Goal: Transaction & Acquisition: Purchase product/service

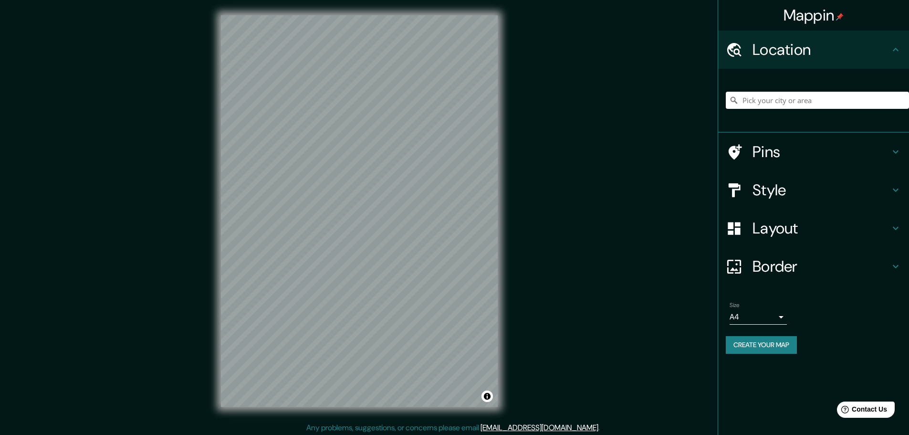
click at [781, 94] on input "Pick your city or area" at bounding box center [817, 100] width 183 height 17
paste input "[STREET_ADDRESS]"
type input "[STREET_ADDRESS]"
click at [732, 153] on icon at bounding box center [735, 151] width 13 height 15
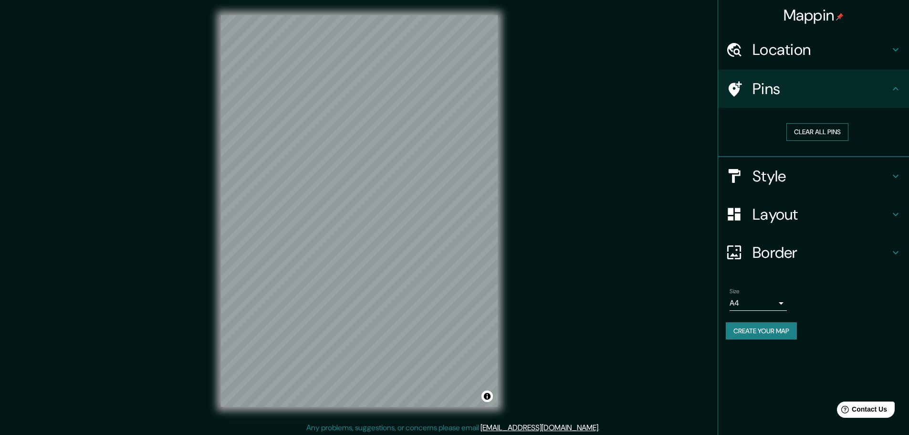
click at [816, 132] on button "Clear all pins" at bounding box center [817, 132] width 62 height 18
click at [826, 173] on h4 "Style" at bounding box center [820, 176] width 137 height 19
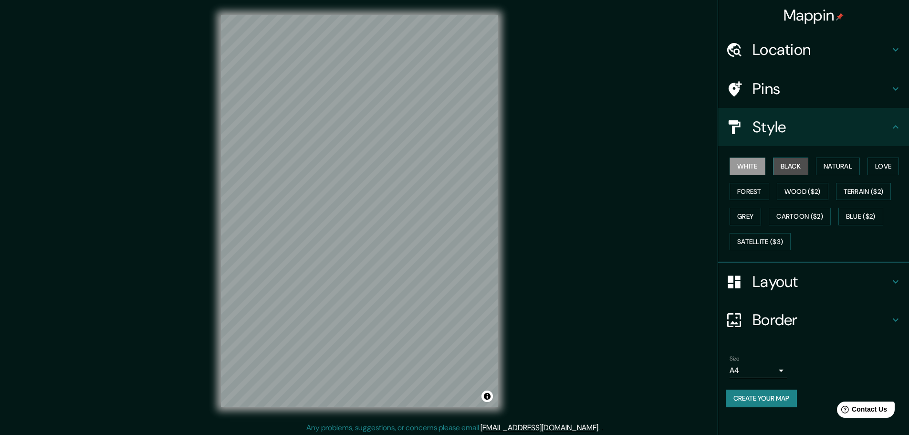
click at [797, 169] on button "Black" at bounding box center [791, 166] width 36 height 18
click at [831, 165] on button "Natural" at bounding box center [838, 166] width 44 height 18
click at [876, 166] on button "Love" at bounding box center [882, 166] width 31 height 18
click at [760, 164] on button "White" at bounding box center [747, 166] width 36 height 18
click at [833, 167] on button "Natural" at bounding box center [838, 166] width 44 height 18
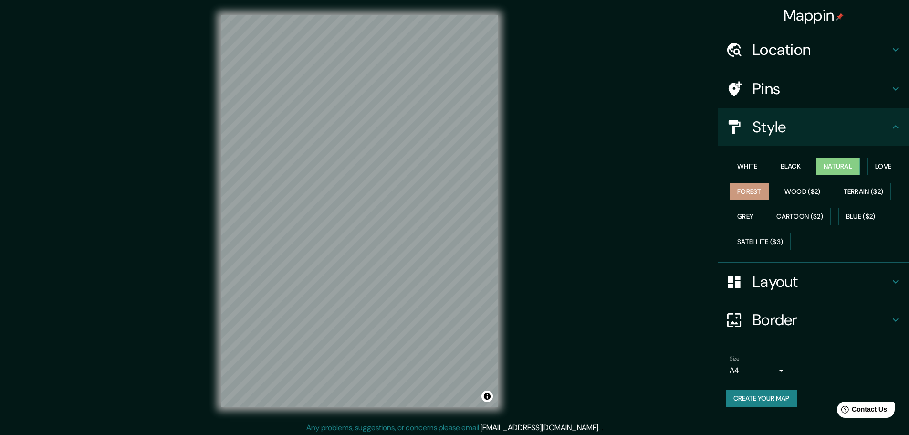
click at [742, 193] on button "Forest" at bounding box center [749, 192] width 40 height 18
click at [800, 192] on button "Wood ($2)" at bounding box center [803, 192] width 52 height 18
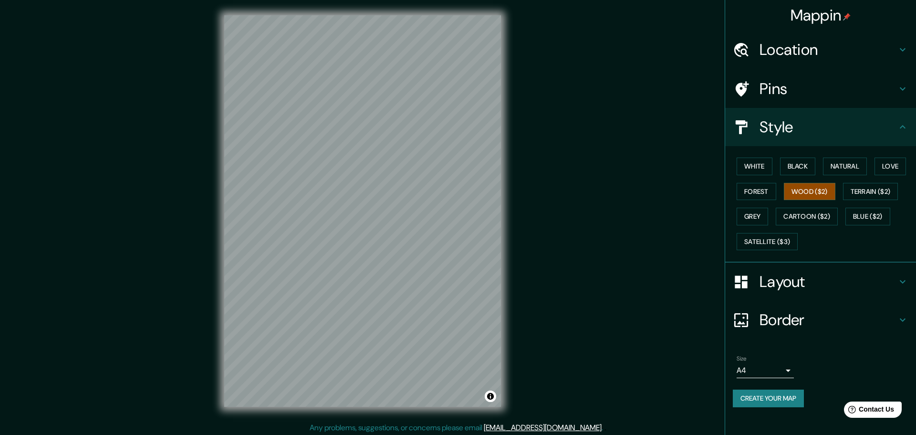
click at [770, 369] on body "Mappin Location [STREET_ADDRESS], [GEOGRAPHIC_DATA] [STREET_ADDRESS], [GEOGRAPH…" at bounding box center [458, 217] width 916 height 435
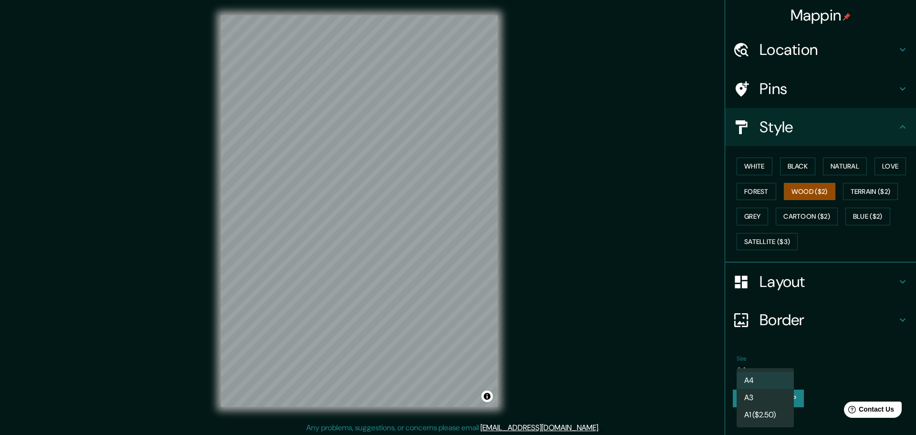
click at [765, 400] on li "A3" at bounding box center [765, 397] width 57 height 17
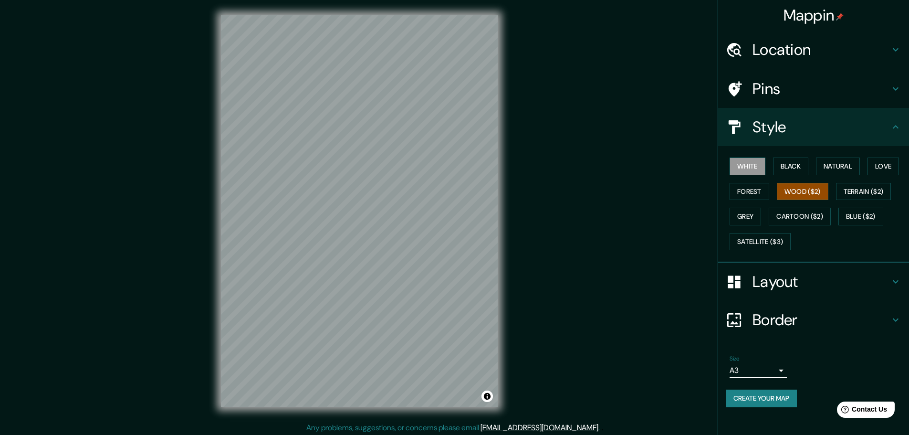
click at [748, 163] on button "White" at bounding box center [747, 166] width 36 height 18
click at [781, 165] on button "Black" at bounding box center [791, 166] width 36 height 18
click at [815, 166] on div "White Black Natural Love Forest Wood ($2) Terrain ($2) Grey Cartoon ($2) Blue (…" at bounding box center [817, 204] width 183 height 100
click at [836, 167] on button "Natural" at bounding box center [838, 166] width 44 height 18
click at [878, 166] on button "Love" at bounding box center [882, 166] width 31 height 18
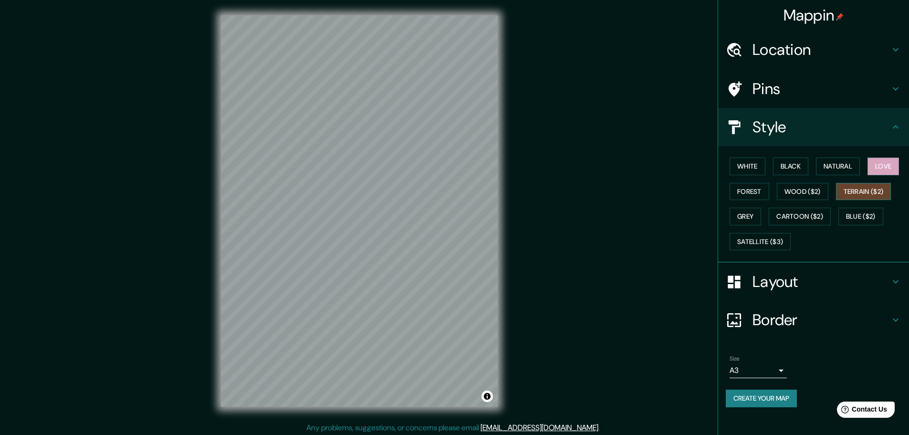
click at [875, 190] on button "Terrain ($2)" at bounding box center [863, 192] width 55 height 18
click at [759, 192] on button "Forest" at bounding box center [749, 192] width 40 height 18
click at [776, 276] on h4 "Layout" at bounding box center [820, 281] width 137 height 19
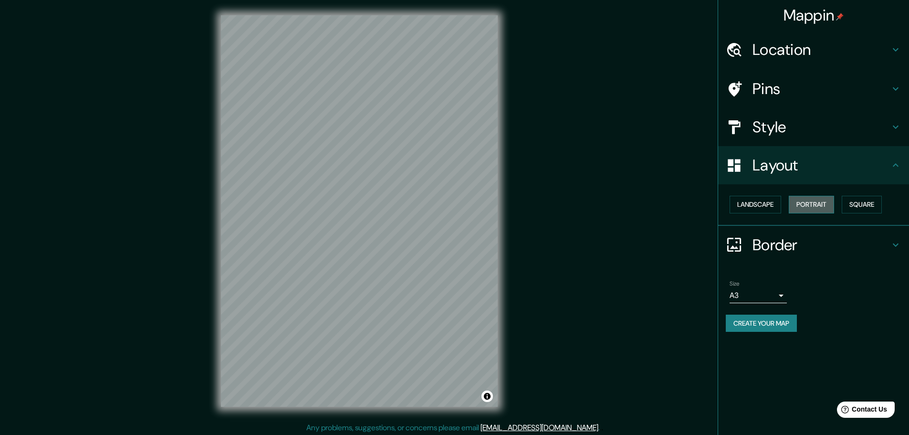
click at [830, 199] on button "Portrait" at bounding box center [811, 205] width 45 height 18
click at [762, 200] on button "Landscape" at bounding box center [755, 205] width 52 height 18
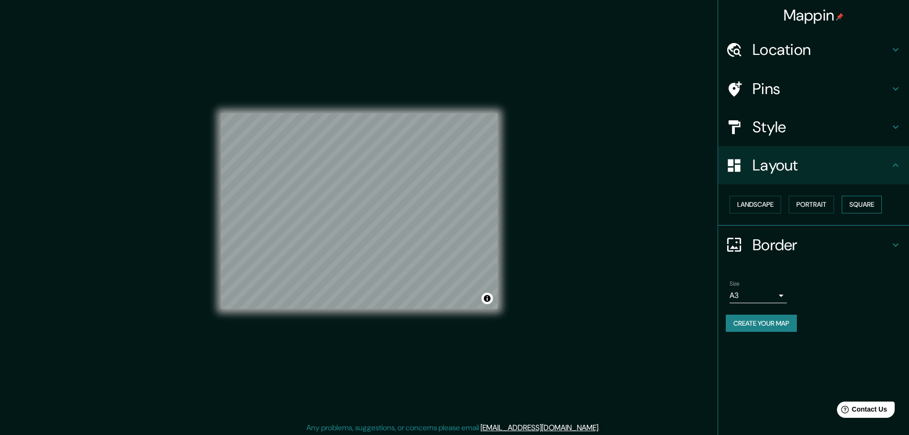
click at [858, 209] on button "Square" at bounding box center [862, 205] width 40 height 18
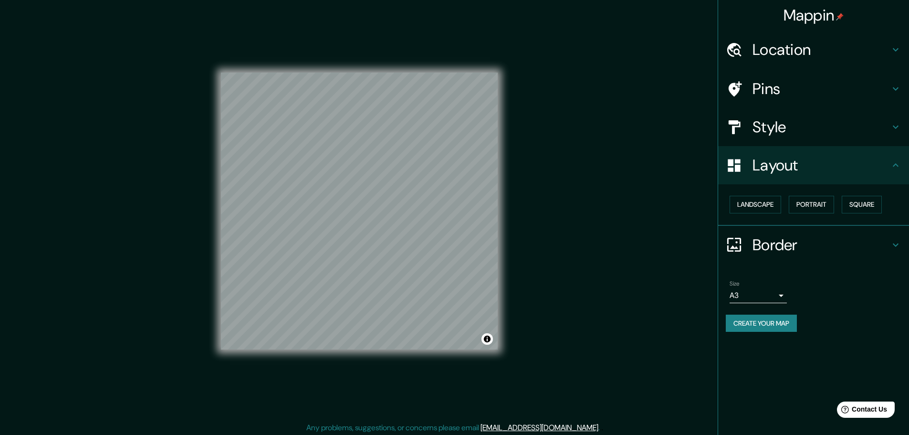
click at [785, 248] on h4 "Border" at bounding box center [820, 244] width 137 height 19
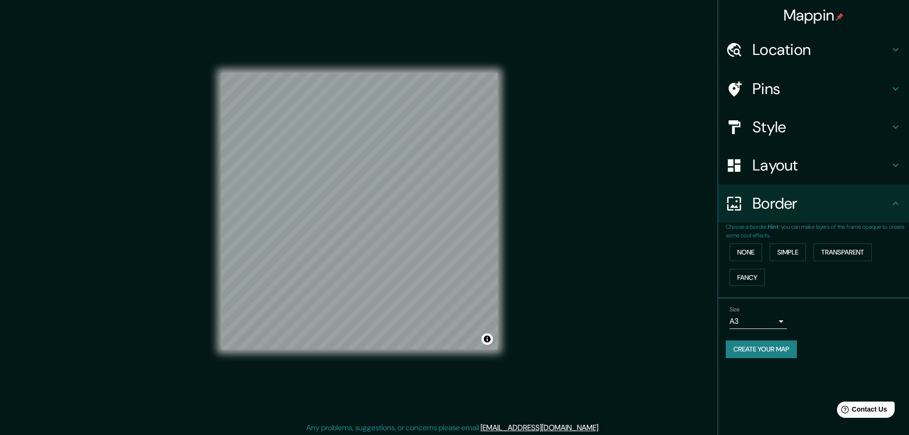
click at [824, 207] on h4 "Border" at bounding box center [820, 203] width 137 height 19
click at [799, 177] on div "Layout" at bounding box center [813, 165] width 191 height 38
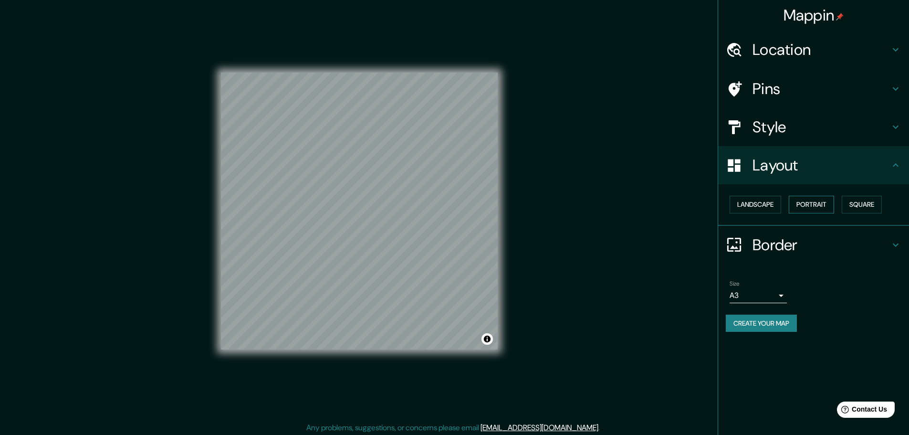
click at [820, 208] on button "Portrait" at bounding box center [811, 205] width 45 height 18
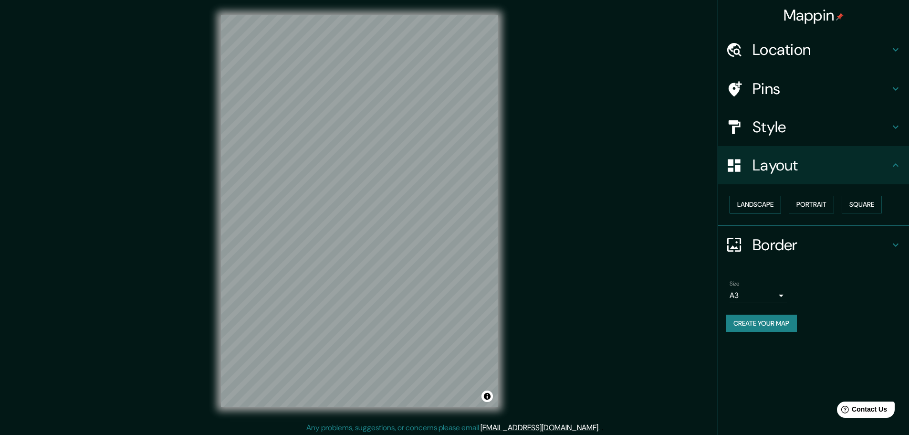
click at [771, 200] on button "Landscape" at bounding box center [755, 205] width 52 height 18
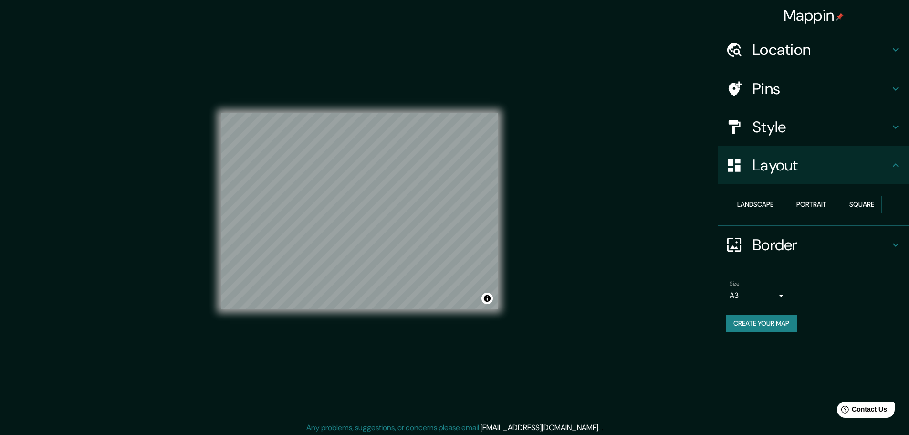
click at [799, 234] on div "Border" at bounding box center [813, 245] width 191 height 38
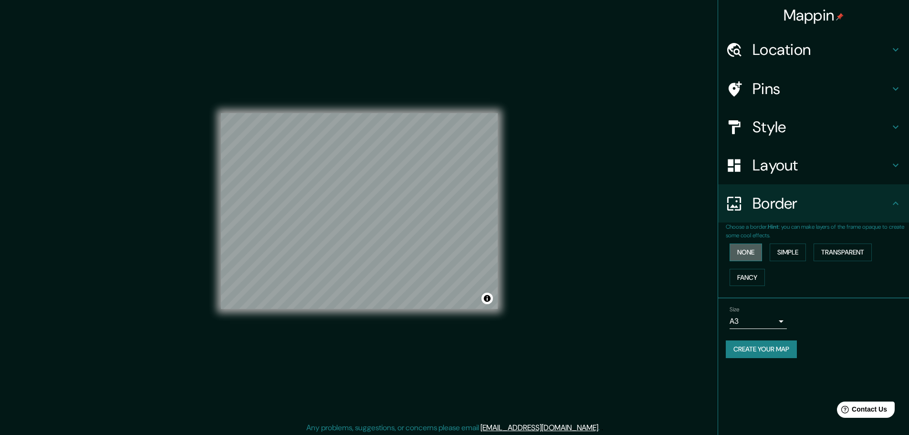
click at [752, 249] on button "None" at bounding box center [745, 252] width 32 height 18
click at [793, 257] on button "Simple" at bounding box center [788, 252] width 36 height 18
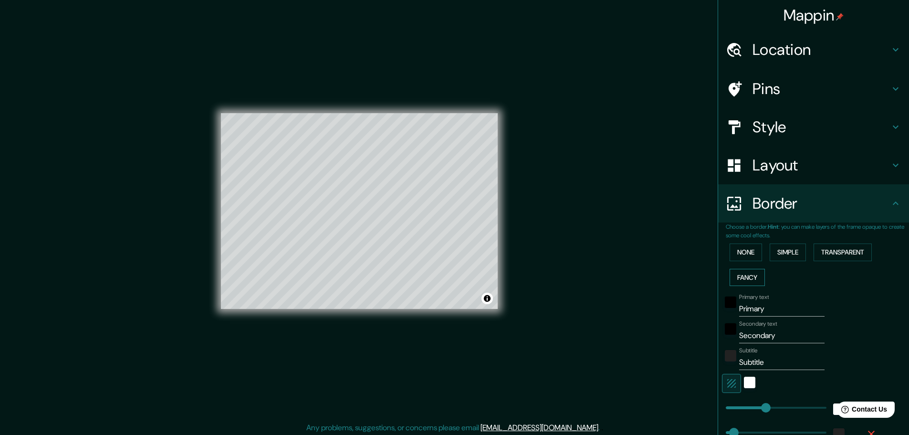
click at [747, 271] on button "Fancy" at bounding box center [746, 278] width 35 height 18
click at [847, 254] on button "Transparent" at bounding box center [842, 252] width 58 height 18
click at [752, 251] on button "None" at bounding box center [745, 252] width 32 height 18
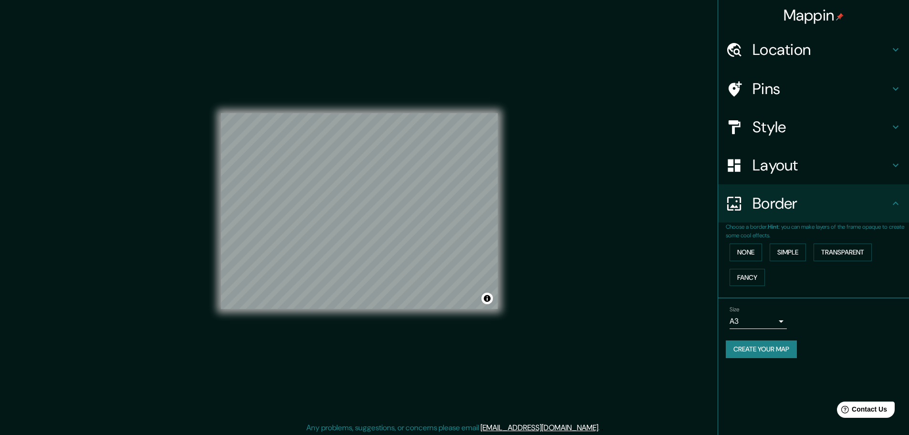
click at [791, 206] on h4 "Border" at bounding box center [820, 203] width 137 height 19
click at [794, 346] on button "Create your map" at bounding box center [761, 349] width 71 height 18
click at [837, 361] on div "Size A3 single Create your map" at bounding box center [814, 333] width 176 height 63
click at [602, 231] on div "Mappin Location [STREET_ADDRESS] [STREET_ADDRESS], [GEOGRAPHIC_DATA], [GEOGRAPH…" at bounding box center [454, 218] width 909 height 437
click at [364, 214] on div at bounding box center [362, 212] width 8 height 8
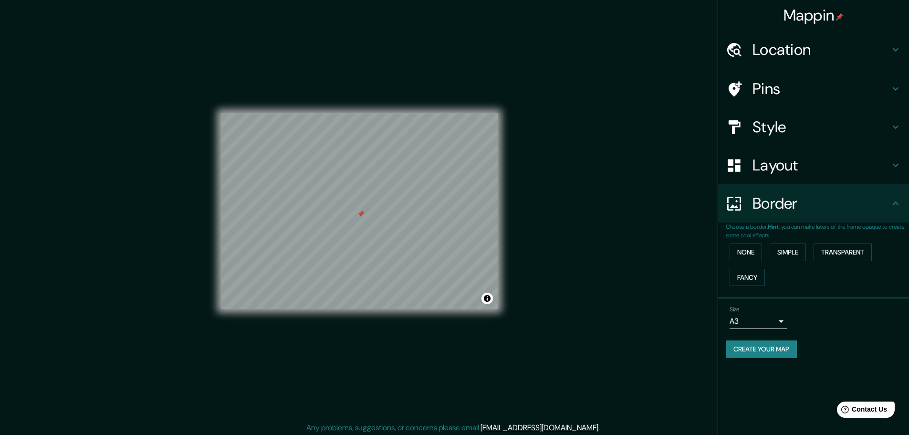
click at [749, 350] on button "Create your map" at bounding box center [761, 349] width 71 height 18
click at [357, 215] on div at bounding box center [361, 214] width 8 height 8
click at [794, 42] on h4 "Location" at bounding box center [820, 49] width 137 height 19
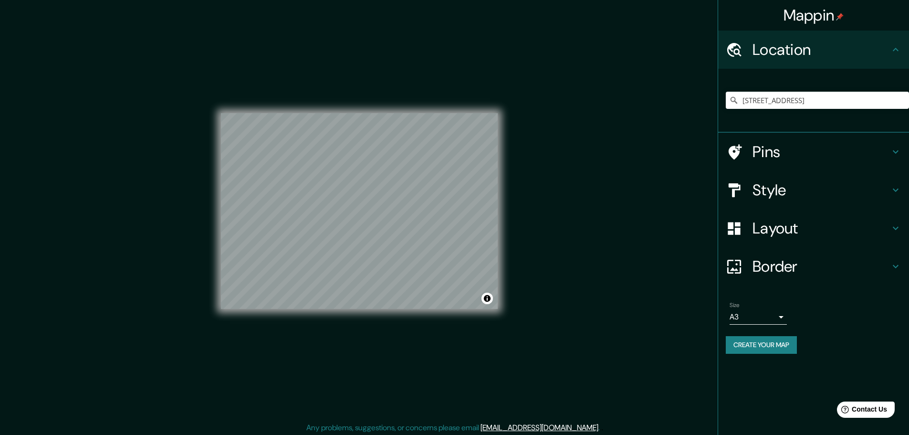
click at [794, 42] on h4 "Location" at bounding box center [820, 49] width 137 height 19
click at [788, 348] on button "Create your map" at bounding box center [761, 345] width 71 height 18
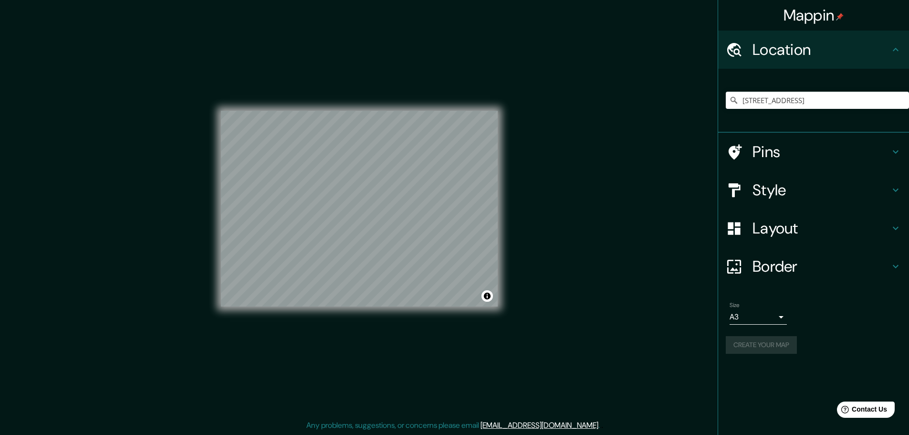
click at [587, 334] on div "Mappin Location [STREET_ADDRESS] [STREET_ADDRESS], [GEOGRAPHIC_DATA], [GEOGRAPH…" at bounding box center [454, 216] width 909 height 437
drag, startPoint x: 97, startPoint y: 281, endPoint x: 102, endPoint y: 142, distance: 139.4
click at [100, 221] on div "Mappin Location [STREET_ADDRESS] [STREET_ADDRESS], [GEOGRAPHIC_DATA], [GEOGRAPH…" at bounding box center [454, 216] width 909 height 437
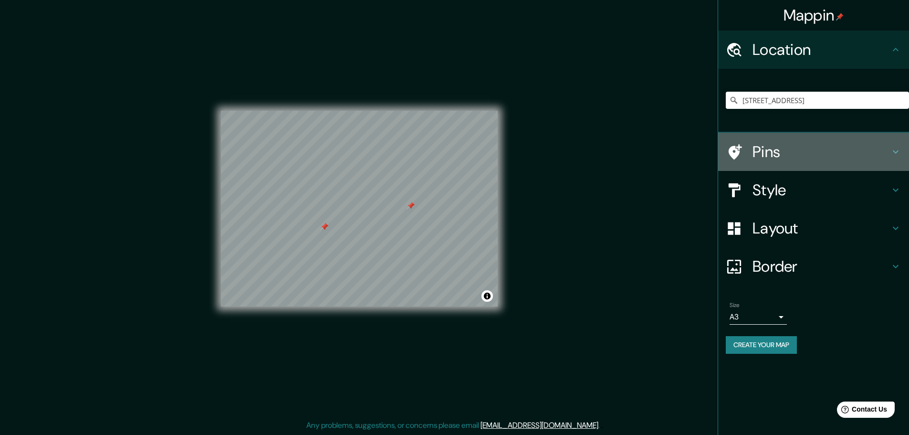
click at [783, 156] on h4 "Pins" at bounding box center [820, 151] width 137 height 19
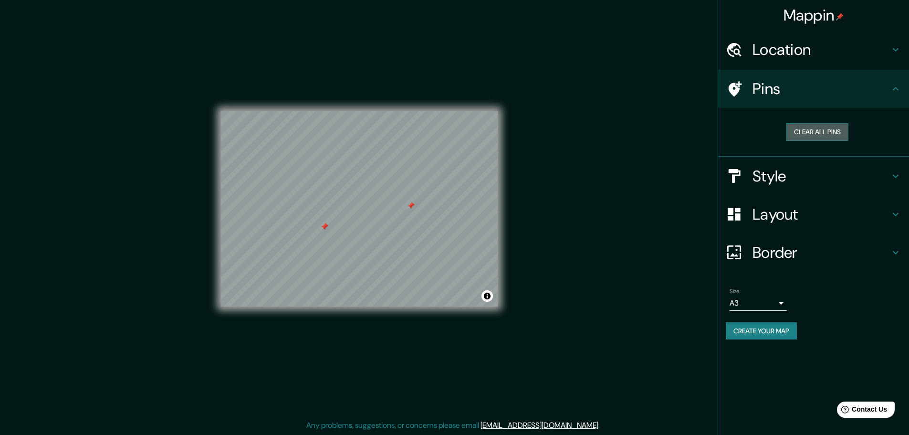
click at [835, 133] on button "Clear all pins" at bounding box center [817, 132] width 62 height 18
drag, startPoint x: 561, startPoint y: 380, endPoint x: 561, endPoint y: 364, distance: 15.8
click at [561, 380] on div "Mappin Location [STREET_ADDRESS] [STREET_ADDRESS], [GEOGRAPHIC_DATA], [GEOGRAPH…" at bounding box center [454, 216] width 909 height 437
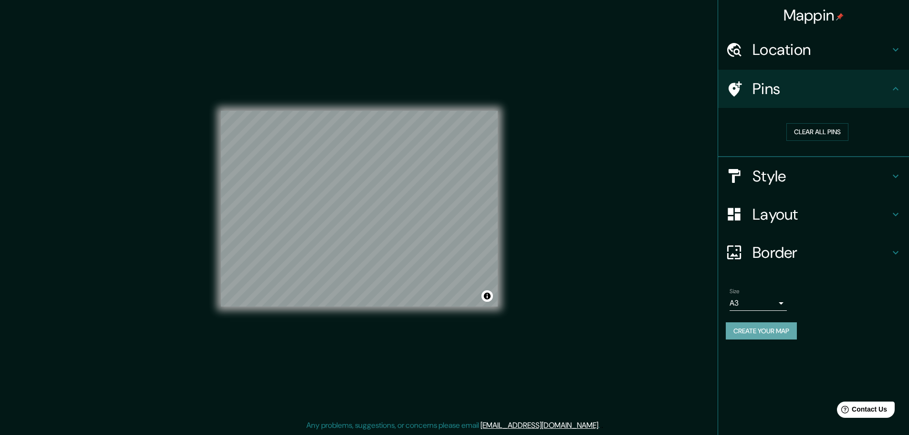
click at [764, 333] on button "Create your map" at bounding box center [761, 331] width 71 height 18
click at [488, 297] on button "Toggle attribution" at bounding box center [486, 295] width 11 height 11
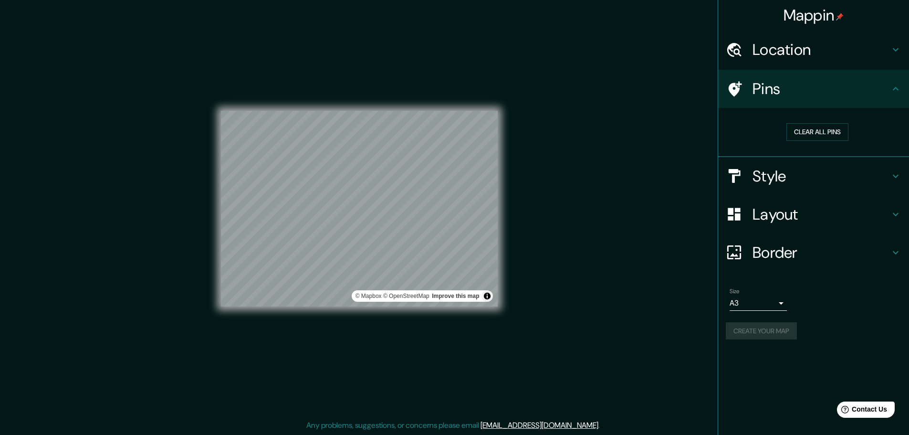
click at [572, 295] on div "Mappin Location [STREET_ADDRESS] [STREET_ADDRESS], [GEOGRAPHIC_DATA], [GEOGRAPH…" at bounding box center [454, 216] width 909 height 437
click at [760, 335] on div "Create your map" at bounding box center [814, 331] width 176 height 18
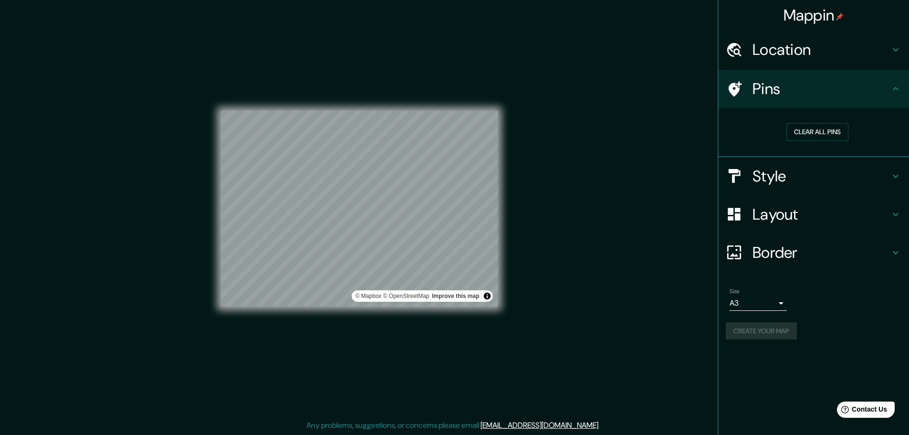
drag, startPoint x: 760, startPoint y: 335, endPoint x: 776, endPoint y: 346, distance: 18.9
click at [760, 335] on div "Create your map" at bounding box center [814, 331] width 176 height 18
click at [802, 341] on div "Size A3 single Create your map" at bounding box center [814, 315] width 176 height 63
click at [785, 332] on button "Create your map" at bounding box center [761, 331] width 71 height 18
click at [805, 93] on h4 "Pins" at bounding box center [820, 88] width 137 height 19
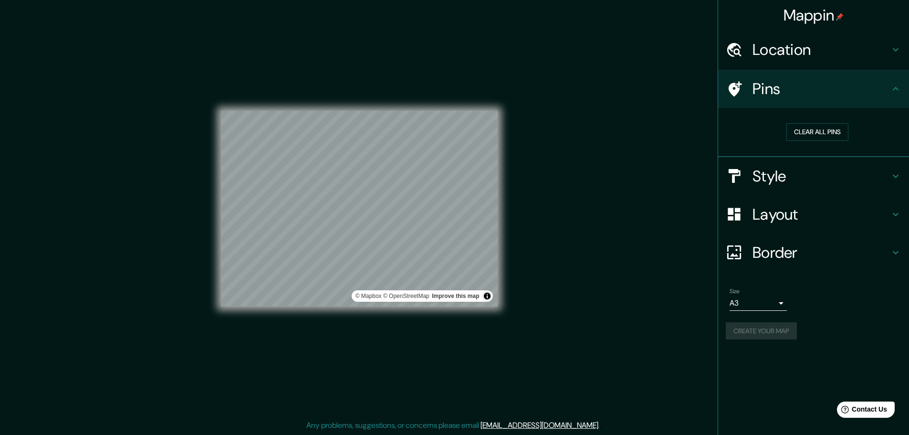
click at [816, 249] on h4 "Border" at bounding box center [820, 252] width 137 height 19
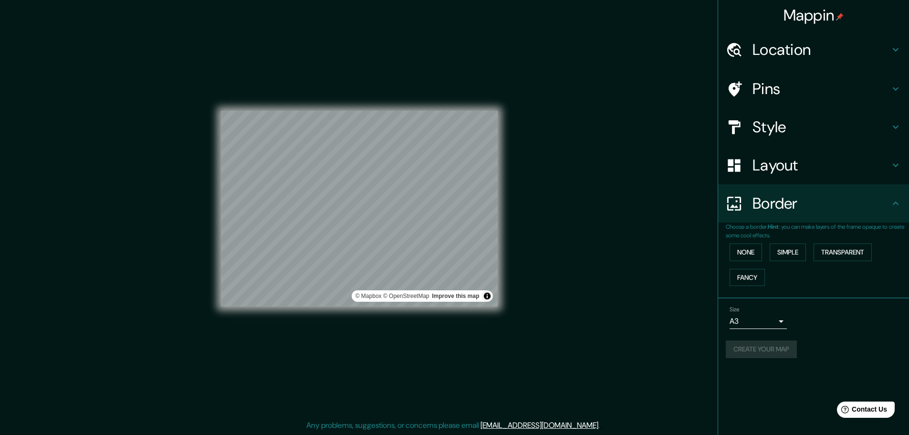
click at [788, 177] on div "Layout" at bounding box center [813, 165] width 191 height 38
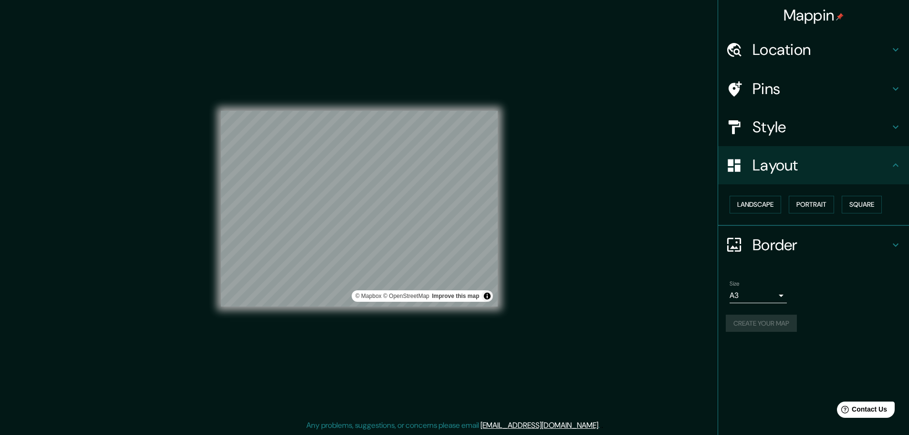
click at [790, 134] on h4 "Style" at bounding box center [820, 126] width 137 height 19
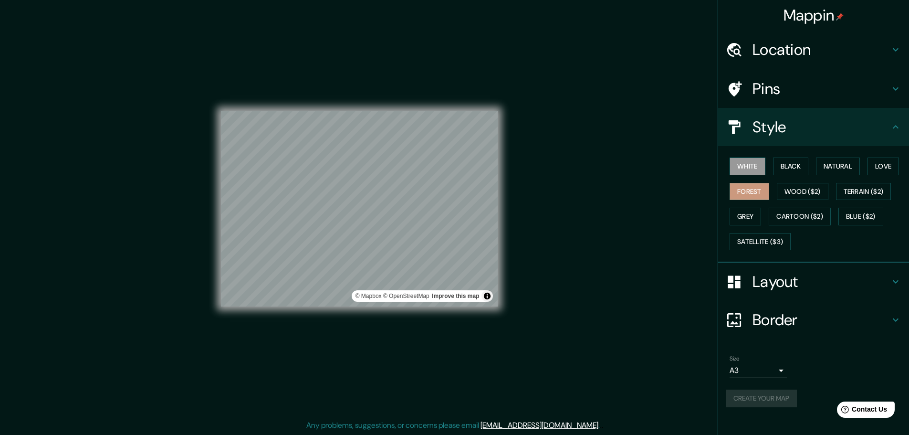
click at [758, 162] on button "White" at bounding box center [747, 166] width 36 height 18
click at [770, 398] on div "Create your map" at bounding box center [814, 398] width 176 height 18
click at [824, 388] on div "Size A3 single Create your map" at bounding box center [814, 382] width 176 height 63
click at [790, 162] on button "Black" at bounding box center [791, 166] width 36 height 18
click at [577, 253] on div "Mappin Location [STREET_ADDRESS], [GEOGRAPHIC_DATA] [STREET_ADDRESS], [GEOGRAPH…" at bounding box center [454, 216] width 909 height 437
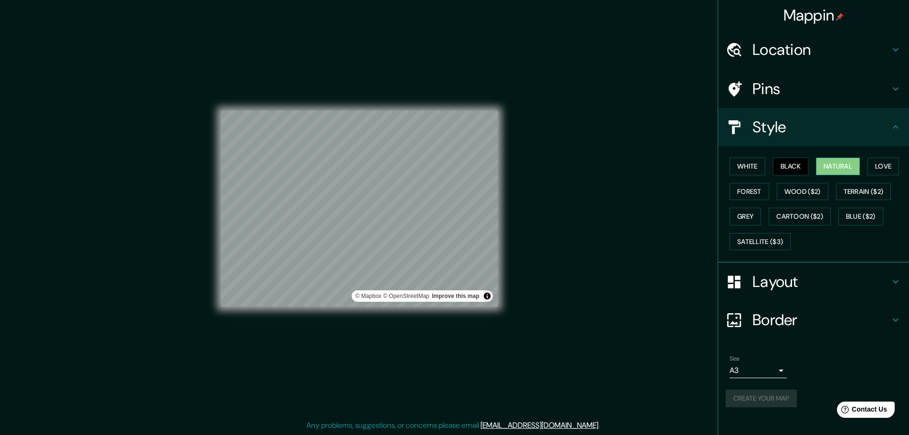
click at [842, 161] on button "Natural" at bounding box center [838, 166] width 44 height 18
click at [764, 398] on button "Create your map" at bounding box center [761, 398] width 71 height 18
click at [788, 397] on div "Create your map" at bounding box center [814, 398] width 176 height 18
click at [863, 410] on span "Contact Us" at bounding box center [869, 409] width 37 height 8
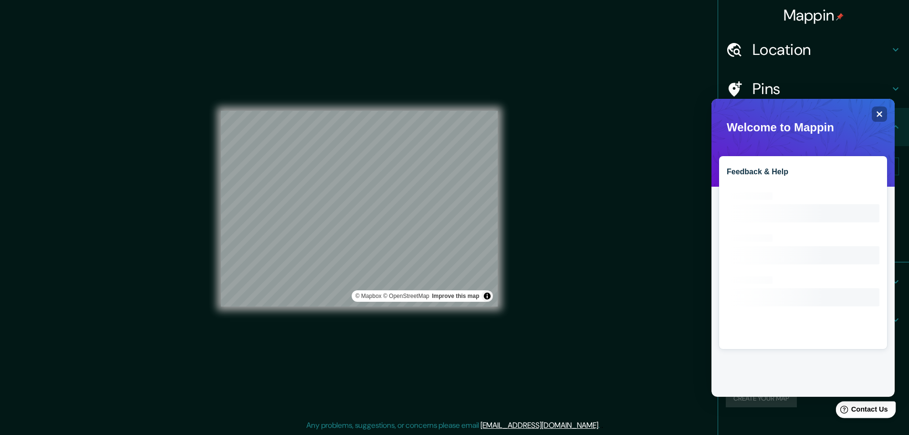
scroll to position [0, 0]
click at [863, 410] on span "Contact Us" at bounding box center [869, 409] width 37 height 8
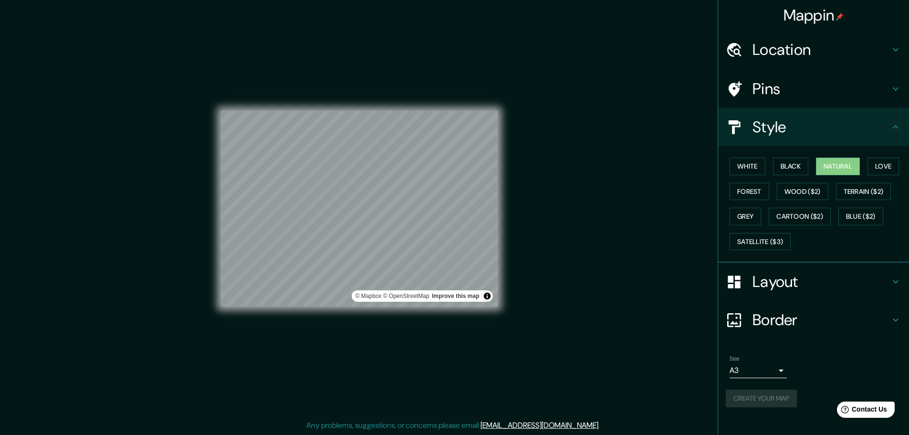
click at [823, 43] on h4 "Location" at bounding box center [820, 49] width 137 height 19
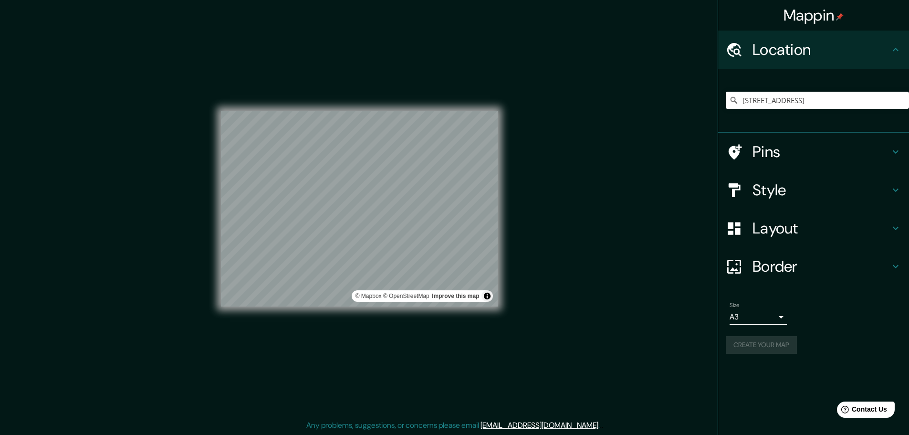
click at [823, 43] on h4 "Location" at bounding box center [820, 49] width 137 height 19
click at [774, 166] on div "Pins" at bounding box center [813, 152] width 191 height 38
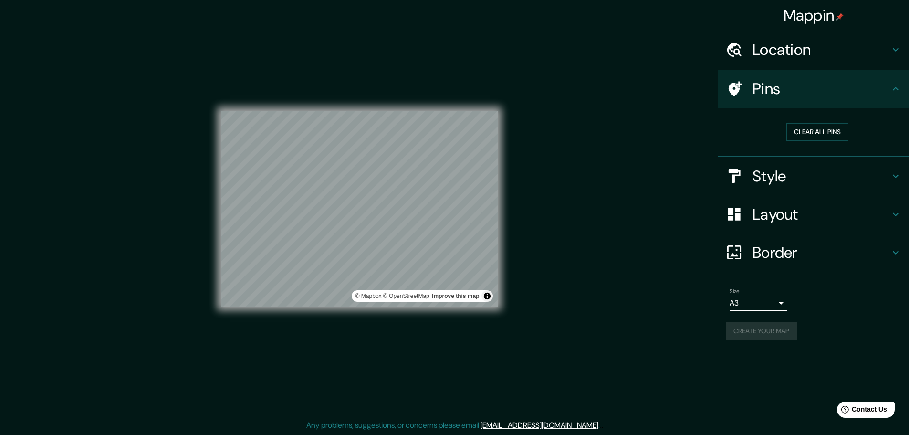
click at [798, 99] on div "Pins" at bounding box center [813, 89] width 191 height 38
click at [803, 133] on button "Clear all pins" at bounding box center [817, 132] width 62 height 18
drag, startPoint x: 503, startPoint y: 197, endPoint x: 630, endPoint y: 218, distance: 129.2
click at [630, 218] on div "Mappin Location [STREET_ADDRESS] [STREET_ADDRESS], [GEOGRAPHIC_DATA], [GEOGRAPH…" at bounding box center [454, 216] width 909 height 437
click at [486, 294] on button "Toggle attribution" at bounding box center [486, 295] width 11 height 11
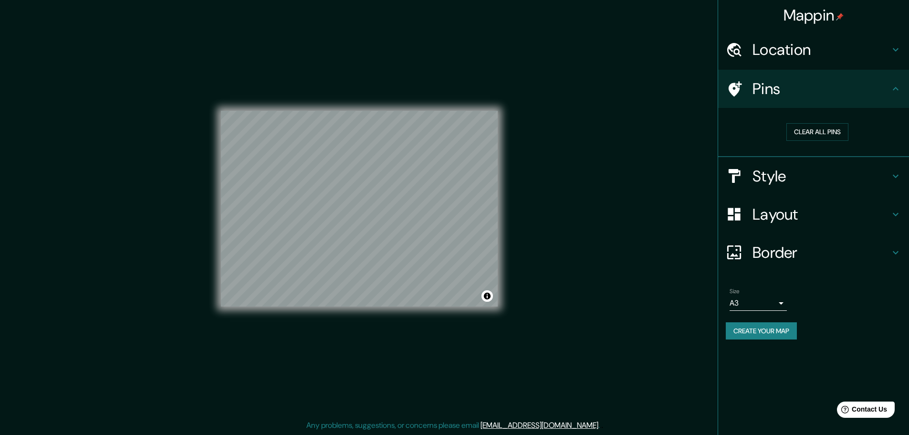
click at [587, 292] on div "Mappin Location [STREET_ADDRESS] [STREET_ADDRESS], [GEOGRAPHIC_DATA], [GEOGRAPH…" at bounding box center [454, 216] width 909 height 437
click at [766, 59] on h4 "Location" at bounding box center [820, 49] width 137 height 19
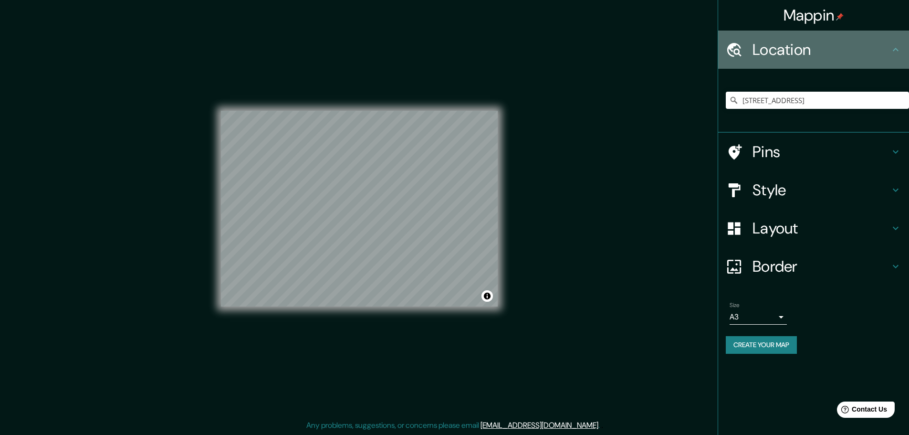
click at [766, 58] on h4 "Location" at bounding box center [820, 49] width 137 height 19
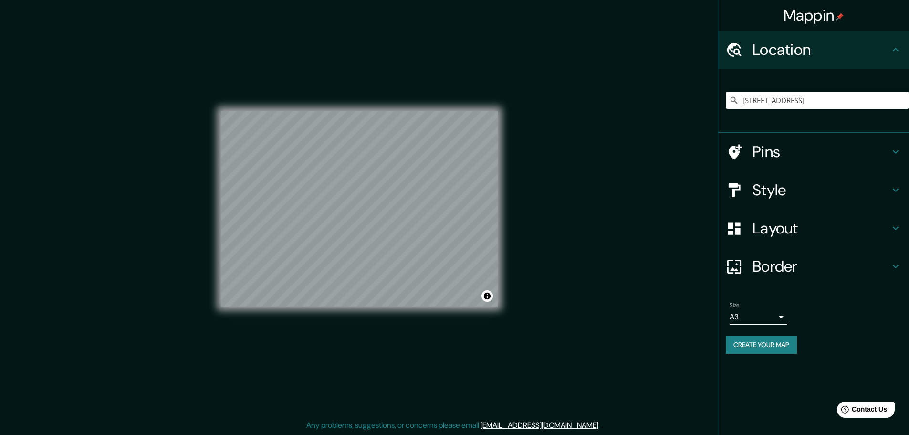
click at [809, 276] on div "Border" at bounding box center [813, 266] width 191 height 38
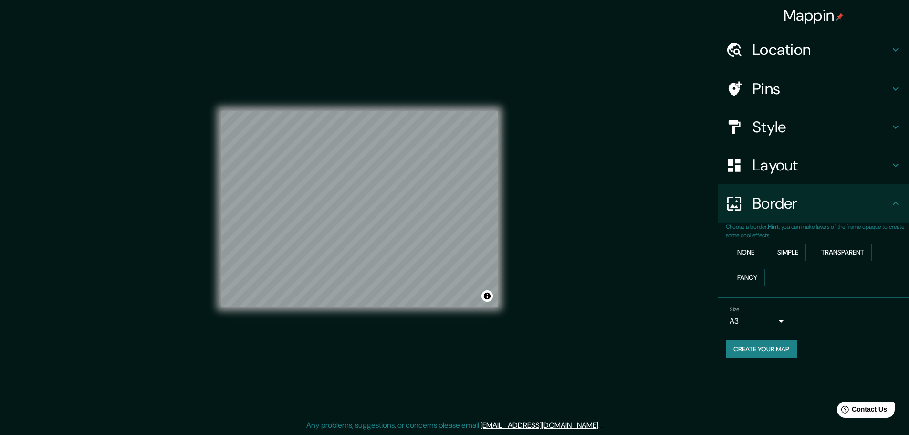
click at [777, 166] on h4 "Layout" at bounding box center [820, 165] width 137 height 19
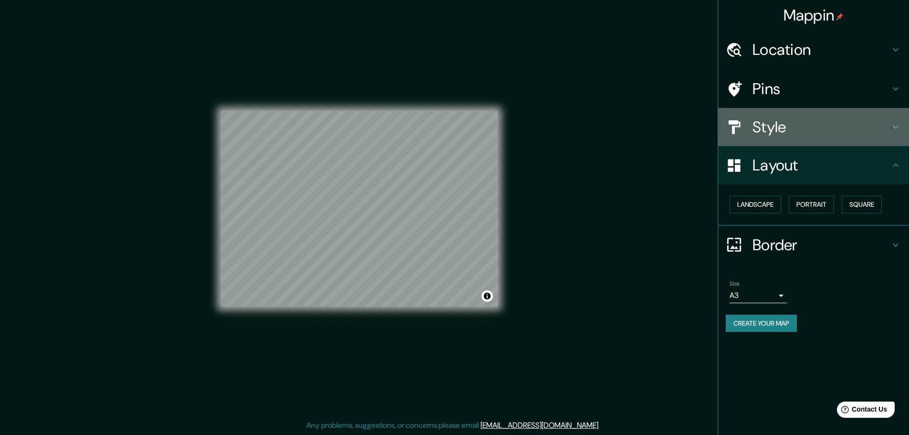
click at [774, 133] on h4 "Style" at bounding box center [820, 126] width 137 height 19
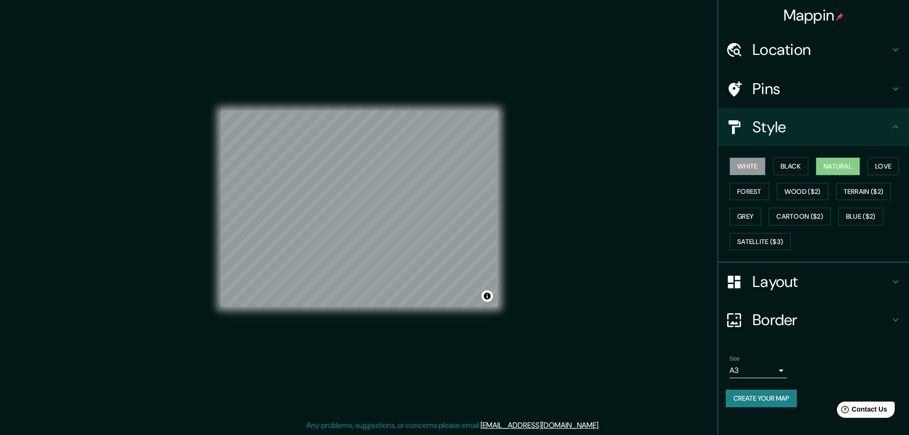
click at [750, 164] on button "White" at bounding box center [747, 166] width 36 height 18
click at [636, 192] on div "Mappin Location [STREET_ADDRESS], [GEOGRAPHIC_DATA] [STREET_ADDRESS], [GEOGRAPH…" at bounding box center [454, 216] width 909 height 437
click at [746, 192] on button "Forest" at bounding box center [749, 192] width 40 height 18
click at [597, 238] on div "Mappin Location [STREET_ADDRESS], [GEOGRAPHIC_DATA] [STREET_ADDRESS], [GEOGRAPH…" at bounding box center [454, 216] width 909 height 437
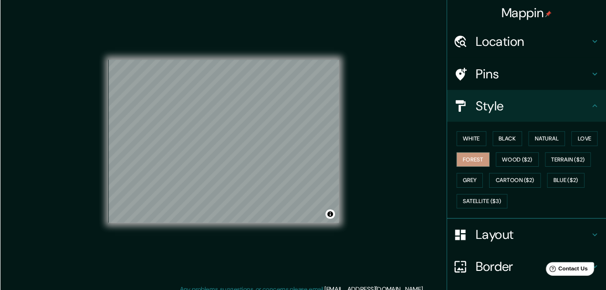
scroll to position [2, 0]
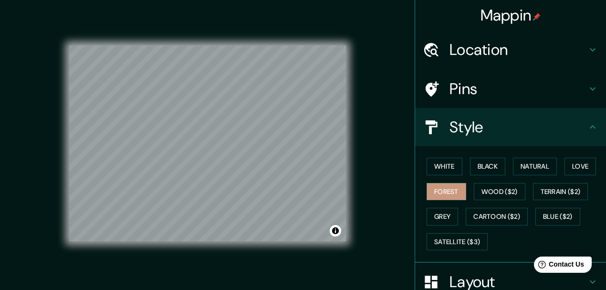
drag, startPoint x: 567, startPoint y: 265, endPoint x: 378, endPoint y: 177, distance: 208.5
click at [378, 177] on div "Mappin Location [STREET_ADDRESS], [GEOGRAPHIC_DATA] [STREET_ADDRESS], [GEOGRAPH…" at bounding box center [303, 151] width 606 height 306
click at [297, 157] on div at bounding box center [299, 159] width 8 height 8
drag, startPoint x: 297, startPoint y: 157, endPoint x: 397, endPoint y: 161, distance: 100.3
click at [401, 162] on div "Mappin Location [STREET_ADDRESS], [GEOGRAPHIC_DATA] [STREET_ADDRESS], [GEOGRAPH…" at bounding box center [303, 151] width 606 height 306
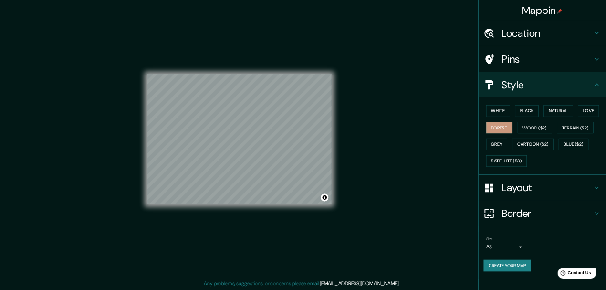
scroll to position [0, 0]
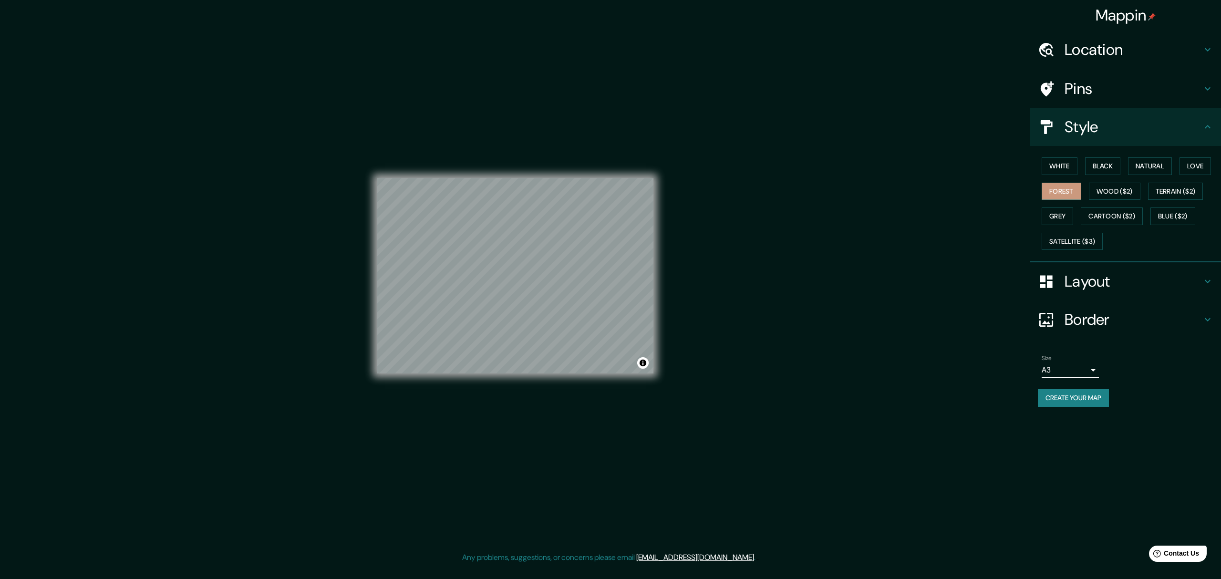
click at [908, 398] on button "Create your map" at bounding box center [1073, 398] width 71 height 18
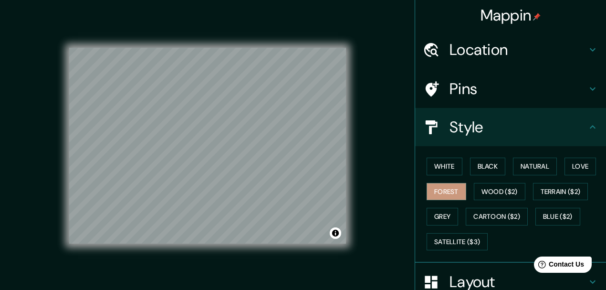
scroll to position [127, 0]
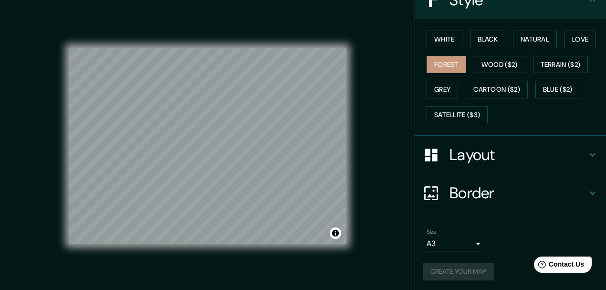
click at [448, 268] on div "Create your map" at bounding box center [511, 271] width 176 height 18
click at [376, 166] on div "Mappin Location [STREET_ADDRESS], [GEOGRAPHIC_DATA] [STREET_ADDRESS], [GEOGRAPH…" at bounding box center [303, 153] width 606 height 306
click at [371, 136] on div "Mappin Location [STREET_ADDRESS], [GEOGRAPHIC_DATA] [STREET_ADDRESS], [GEOGRAPH…" at bounding box center [303, 153] width 606 height 306
drag, startPoint x: 347, startPoint y: 137, endPoint x: 365, endPoint y: 206, distance: 70.9
click at [365, 206] on div "Mappin Location [STREET_ADDRESS], [GEOGRAPHIC_DATA] [STREET_ADDRESS], [GEOGRAPH…" at bounding box center [303, 153] width 606 height 306
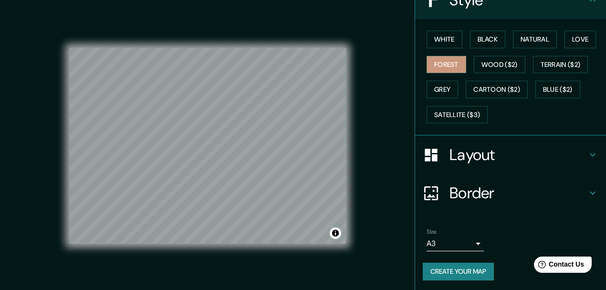
click at [381, 238] on div "Mappin Location [STREET_ADDRESS], [GEOGRAPHIC_DATA] [STREET_ADDRESS], [GEOGRAPH…" at bounding box center [303, 153] width 606 height 306
click at [440, 85] on button "Grey" at bounding box center [442, 90] width 31 height 18
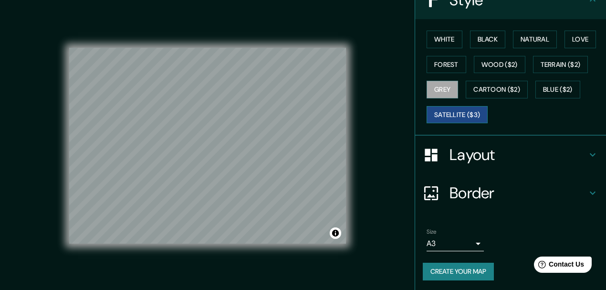
click at [455, 114] on button "Satellite ($3)" at bounding box center [457, 115] width 61 height 18
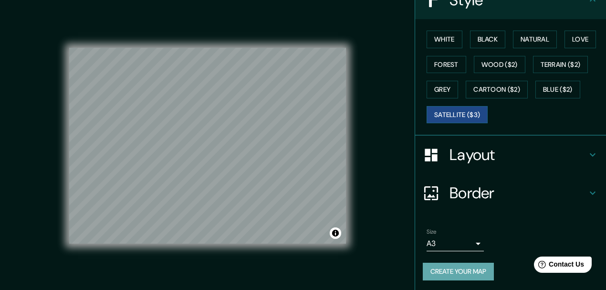
click at [470, 268] on button "Create your map" at bounding box center [458, 271] width 71 height 18
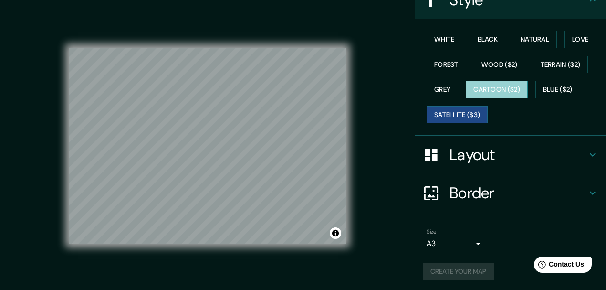
click at [499, 86] on button "Cartoon ($2)" at bounding box center [497, 90] width 62 height 18
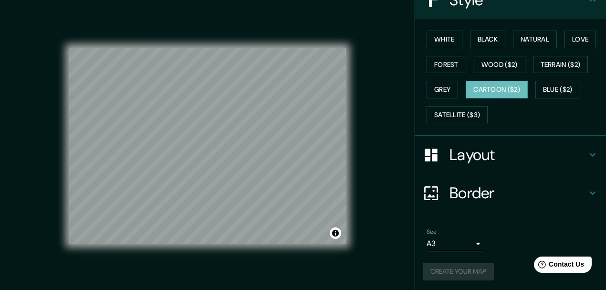
drag, startPoint x: 369, startPoint y: 0, endPoint x: 207, endPoint y: 30, distance: 165.4
click at [207, 30] on div "© Mapbox © OpenStreetMap Improve this map" at bounding box center [207, 145] width 277 height 260
click at [448, 39] on button "White" at bounding box center [445, 40] width 36 height 18
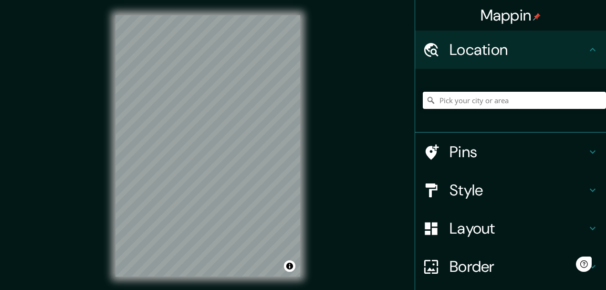
click at [485, 105] on input "Pick your city or area" at bounding box center [514, 100] width 183 height 17
click at [507, 104] on input "Pick your city or area" at bounding box center [514, 100] width 183 height 17
click at [486, 100] on input "Pick your city or area" at bounding box center [514, 100] width 183 height 17
paste input "[STREET_ADDRESS]"
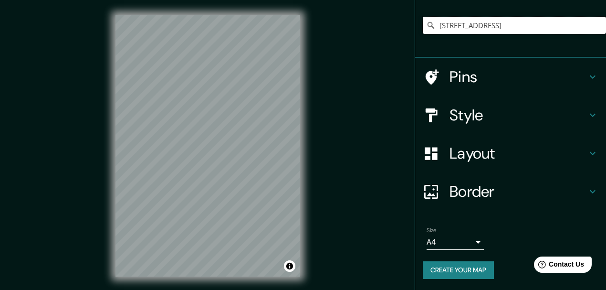
type input "[STREET_ADDRESS]"
click at [461, 266] on button "Create your map" at bounding box center [458, 270] width 71 height 18
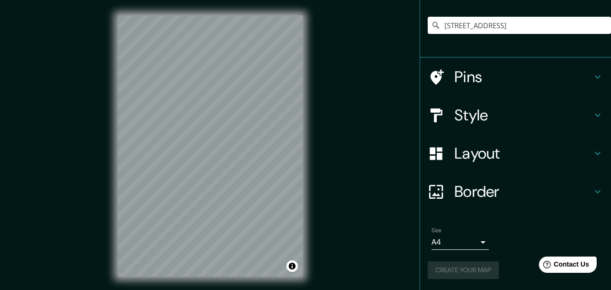
click at [435, 248] on body "Mappin Location [STREET_ADDRESS] [STREET_ADDRESS], [PERSON_NAME], [GEOGRAPHIC_D…" at bounding box center [305, 145] width 611 height 290
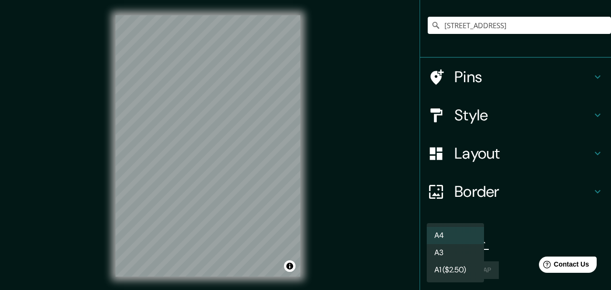
click at [451, 255] on li "A3" at bounding box center [455, 252] width 57 height 17
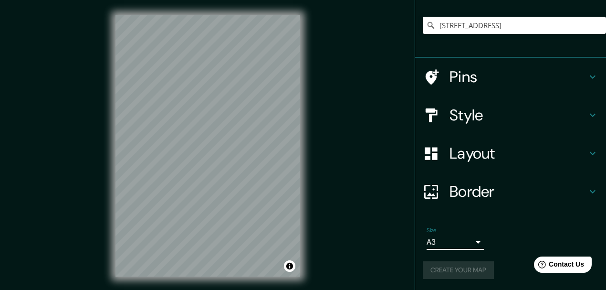
click at [460, 242] on body "Mappin Location [STREET_ADDRESS] [STREET_ADDRESS], [PERSON_NAME], [GEOGRAPHIC_D…" at bounding box center [303, 145] width 606 height 290
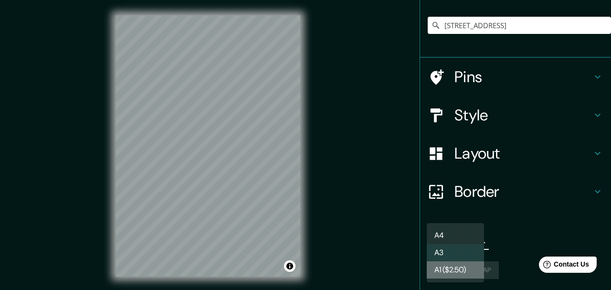
click at [453, 269] on li "A1 ($2.50)" at bounding box center [455, 269] width 57 height 17
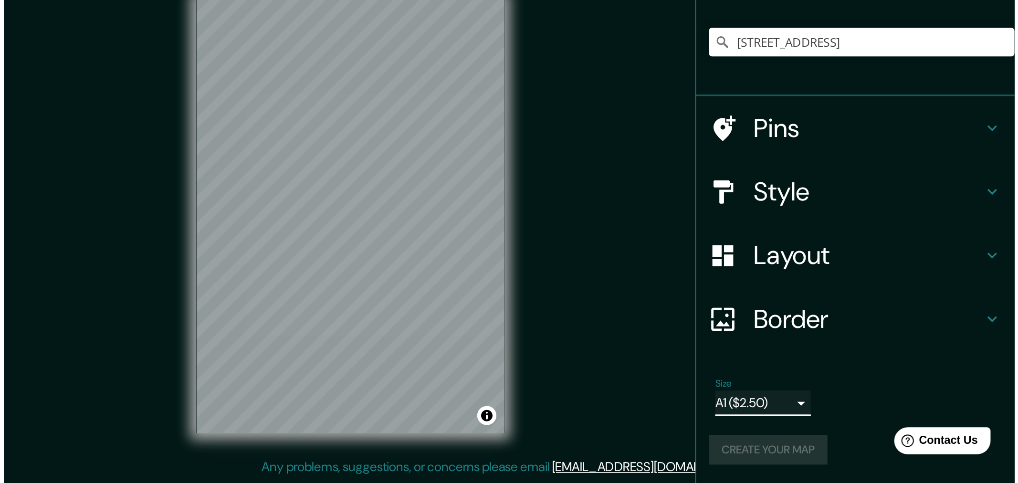
scroll to position [0, 0]
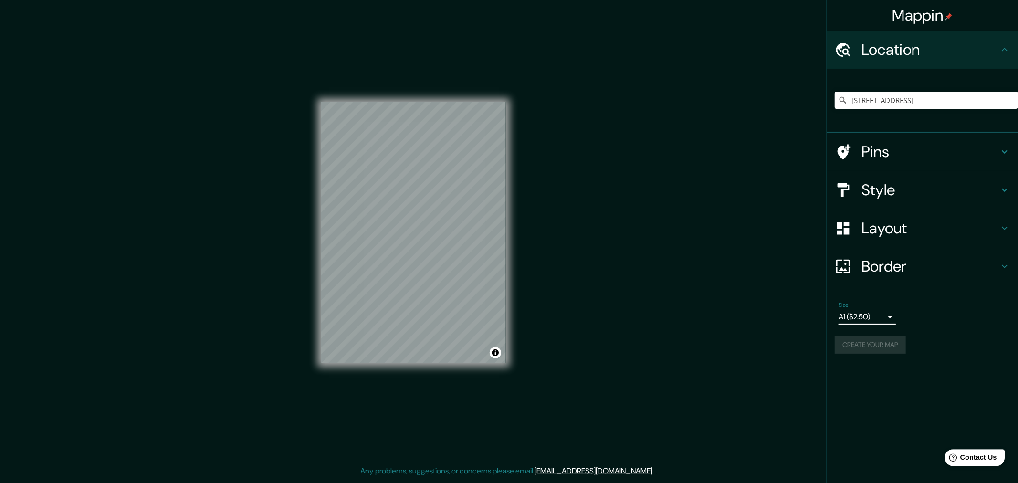
click at [605, 289] on div "Help Contact Us" at bounding box center [974, 456] width 60 height 17
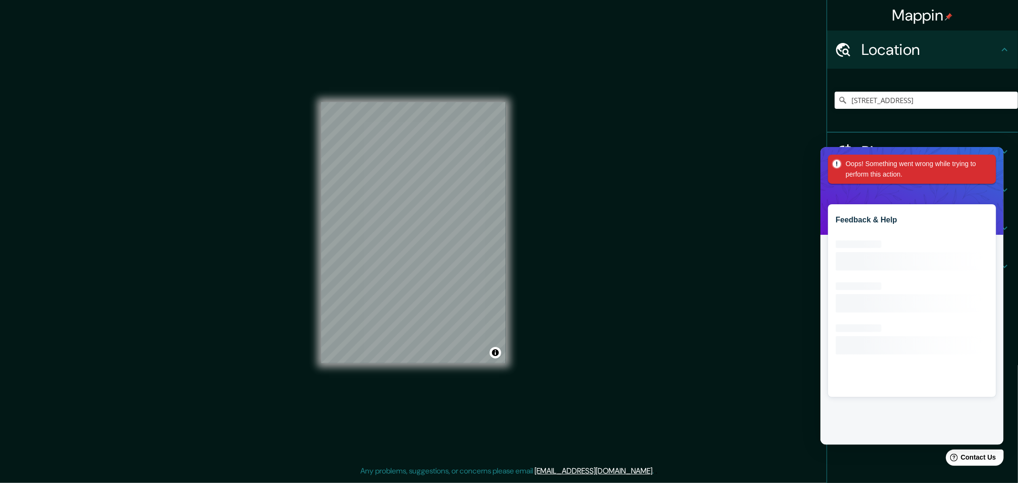
click at [605, 289] on div "Mappin Location Gropiusallee 38, 06846 Dessau-Roßlau, Alemania Gropiusallee 38 …" at bounding box center [509, 240] width 1018 height 480
click at [605, 217] on div "Mappin Location Gropiusallee 38, 06846 Dessau-Roßlau, Alemania Gropiusallee 38 …" at bounding box center [509, 240] width 1018 height 480
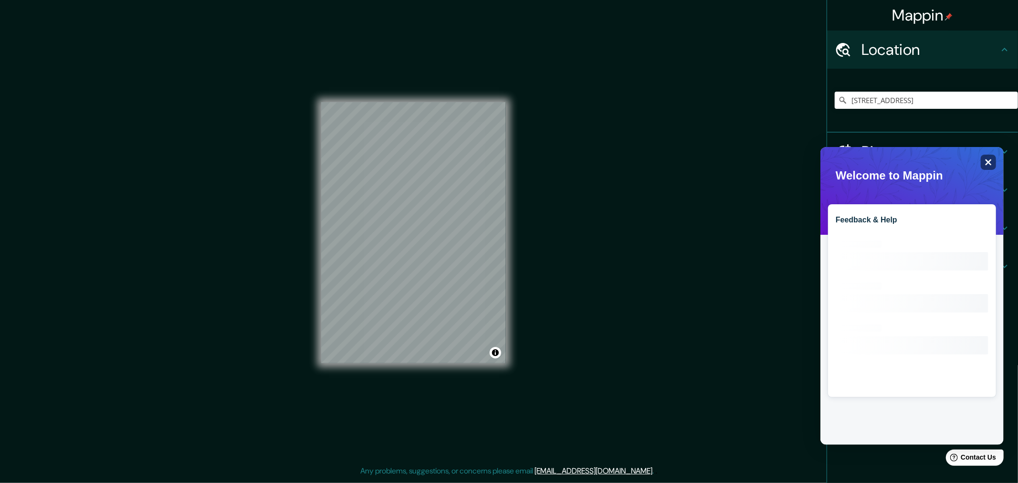
click at [605, 159] on div "Close" at bounding box center [987, 161] width 15 height 15
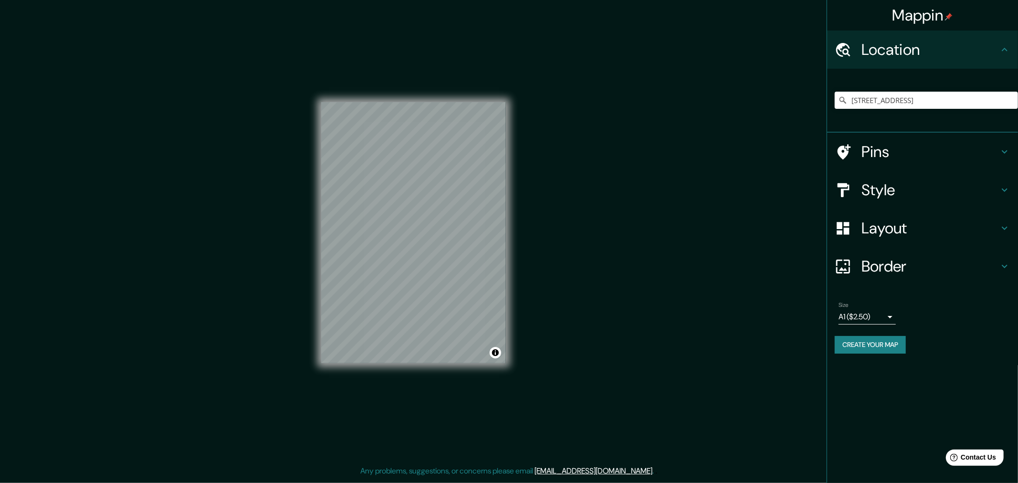
click at [605, 151] on h4 "Pins" at bounding box center [929, 151] width 137 height 19
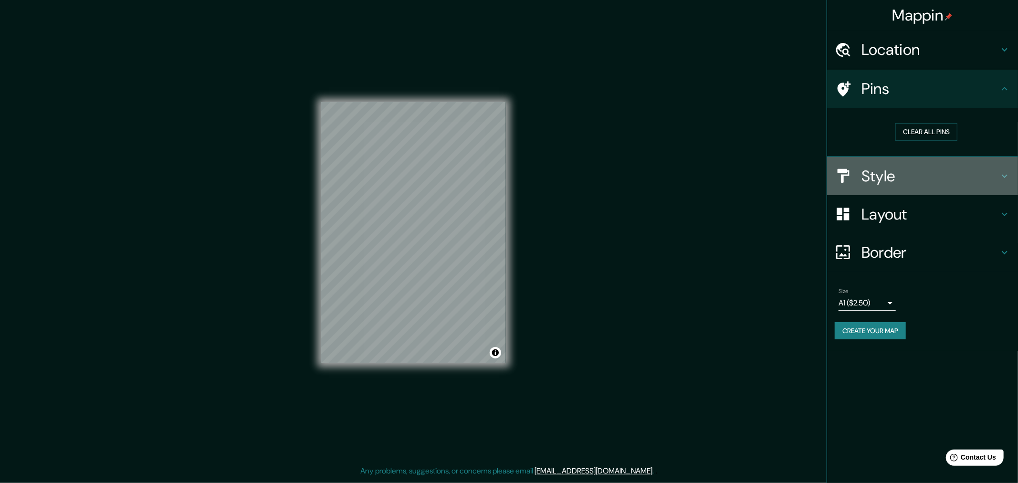
click at [605, 171] on h4 "Style" at bounding box center [929, 176] width 137 height 19
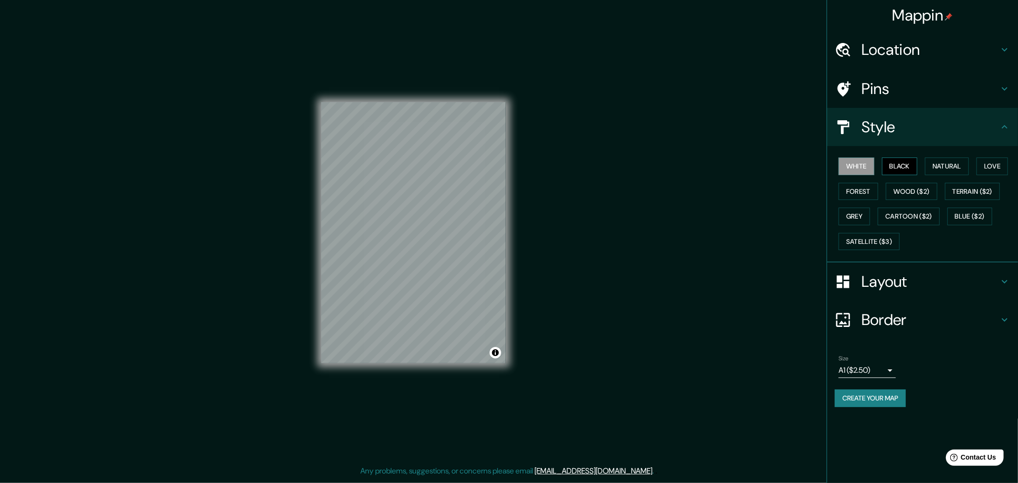
click at [605, 169] on button "Black" at bounding box center [900, 166] width 36 height 18
click at [605, 166] on button "Natural" at bounding box center [947, 166] width 44 height 18
click at [605, 175] on button "Love" at bounding box center [991, 166] width 31 height 18
click at [605, 200] on button "Terrain ($2)" at bounding box center [972, 192] width 55 height 18
click at [605, 189] on button "Forest" at bounding box center [858, 192] width 40 height 18
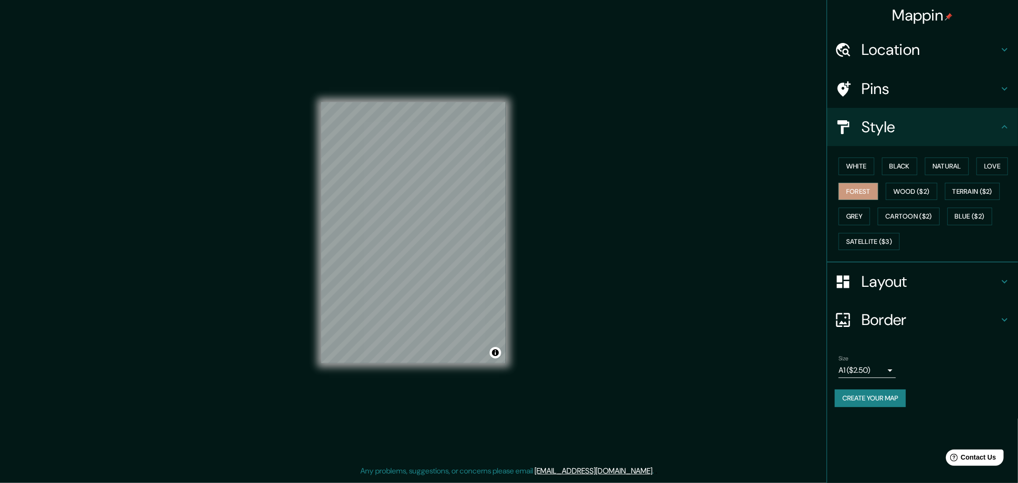
click at [605, 283] on h4 "Layout" at bounding box center [929, 281] width 137 height 19
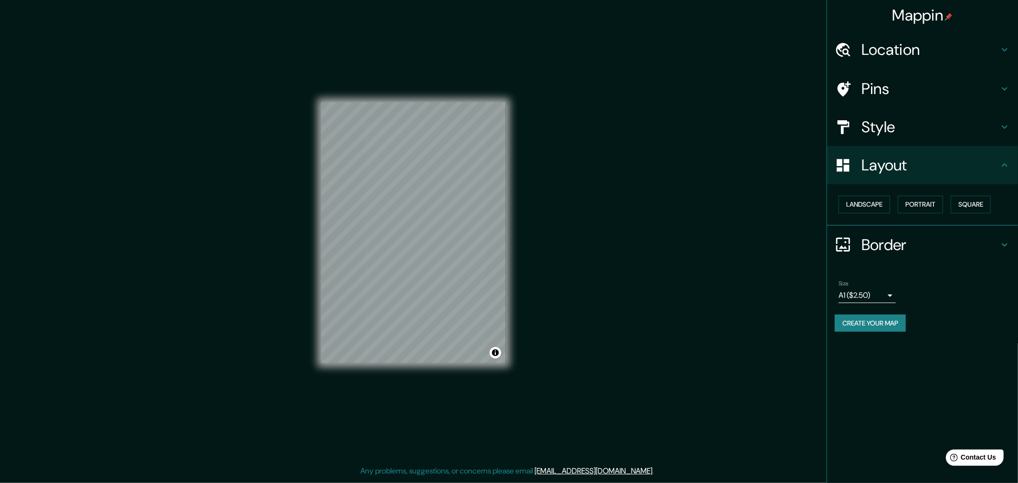
click at [605, 289] on button "Create your map" at bounding box center [869, 323] width 71 height 18
click at [605, 289] on body "Mappin Location Gropiusallee 38, 06846 Dessau-Roßlau, Alemania Gropiusallee 38 …" at bounding box center [509, 241] width 1018 height 483
click at [605, 289] on li "A3" at bounding box center [866, 331] width 57 height 17
click at [605, 289] on div "Mappin Location Gropiusallee 38, 06846 Dessau-Roßlau, Alemania Gropiusallee 38 …" at bounding box center [921, 241] width 191 height 483
click at [605, 206] on button "Landscape" at bounding box center [864, 205] width 52 height 18
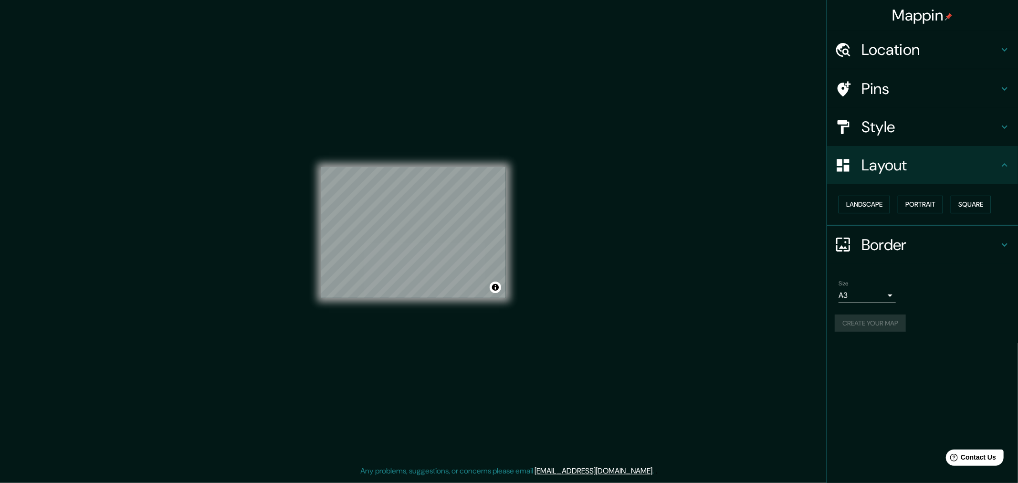
click at [605, 287] on div "Mappin Location Gropiusallee 38, 06846 Dessau-Roßlau, Alemania Gropiusallee 38 …" at bounding box center [509, 240] width 1018 height 480
click at [573, 236] on div "Mappin Location Gropiusallee 38, 06846 Dessau-Roßlau, Alemania Gropiusallee 38 …" at bounding box center [509, 240] width 1018 height 480
click at [605, 206] on div "Mappin Location Gropiusallee 38, 06846 Dessau-Roßlau, Alemania Gropiusallee 38 …" at bounding box center [509, 240] width 1018 height 480
click at [605, 59] on div "Location" at bounding box center [922, 50] width 191 height 38
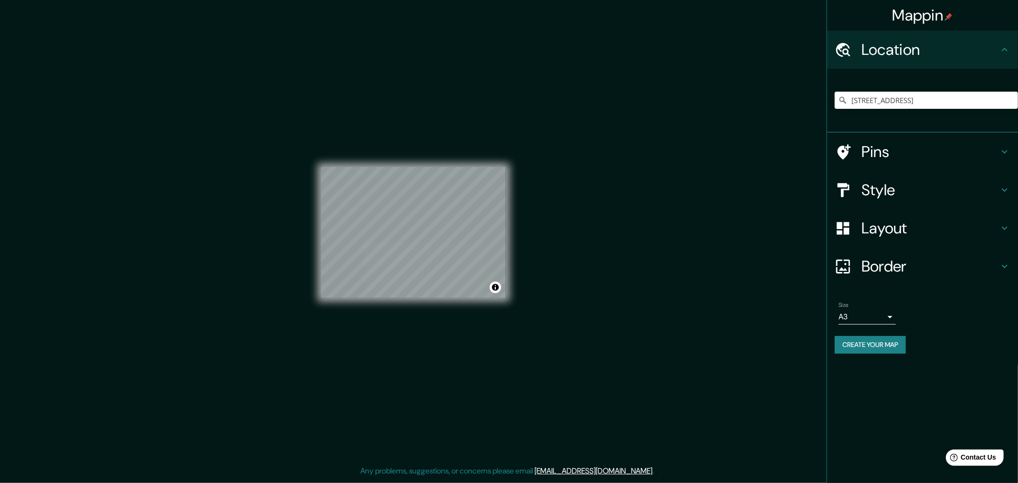
drag, startPoint x: 936, startPoint y: 49, endPoint x: 912, endPoint y: 97, distance: 53.8
click at [605, 49] on h4 "Location" at bounding box center [929, 49] width 137 height 19
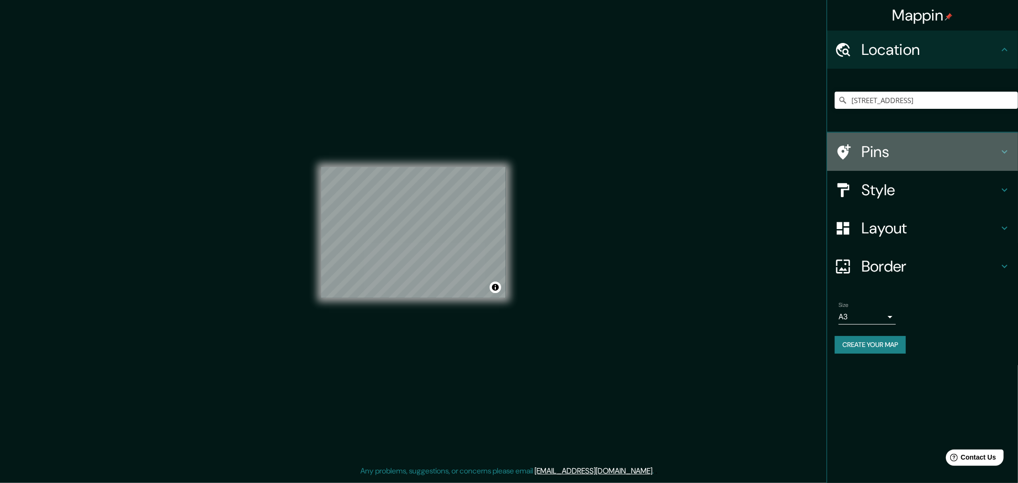
click at [605, 143] on h4 "Pins" at bounding box center [929, 151] width 137 height 19
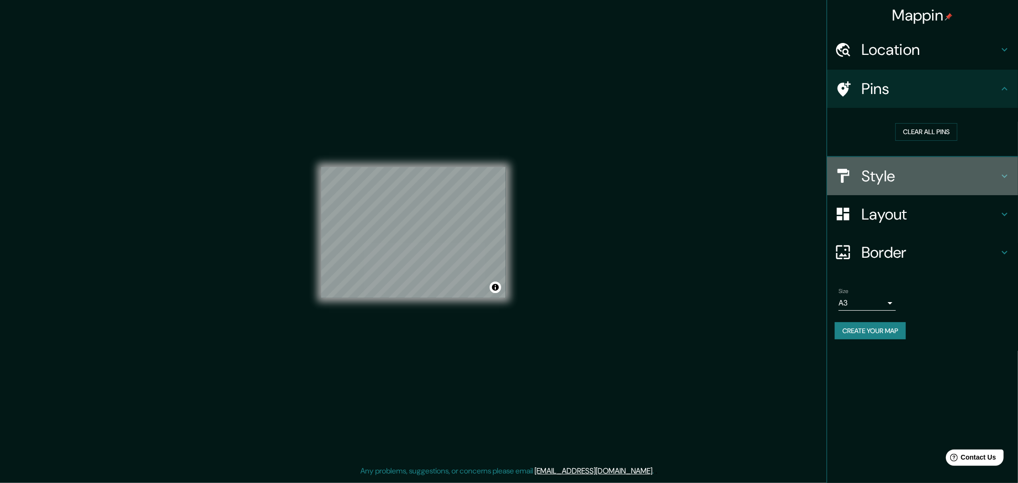
click at [605, 178] on h4 "Style" at bounding box center [929, 176] width 137 height 19
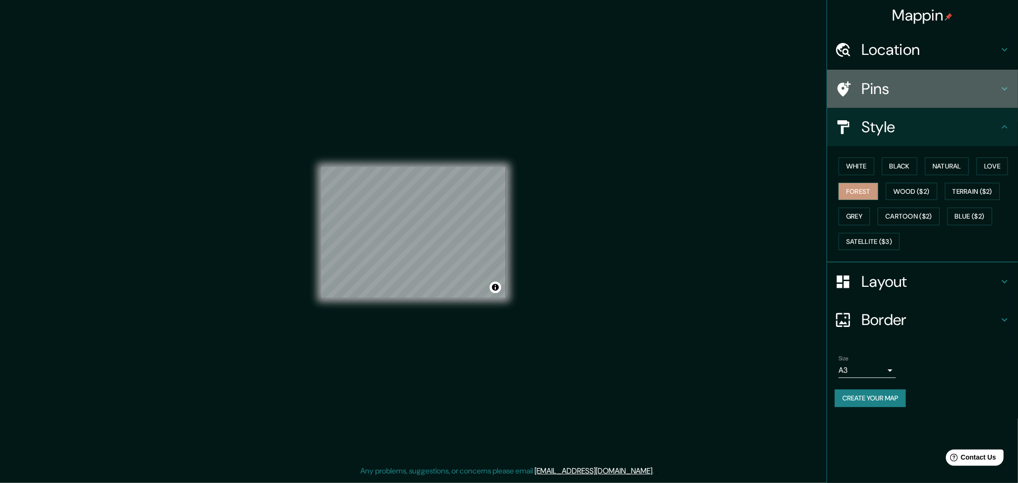
click at [605, 94] on h4 "Pins" at bounding box center [929, 88] width 137 height 19
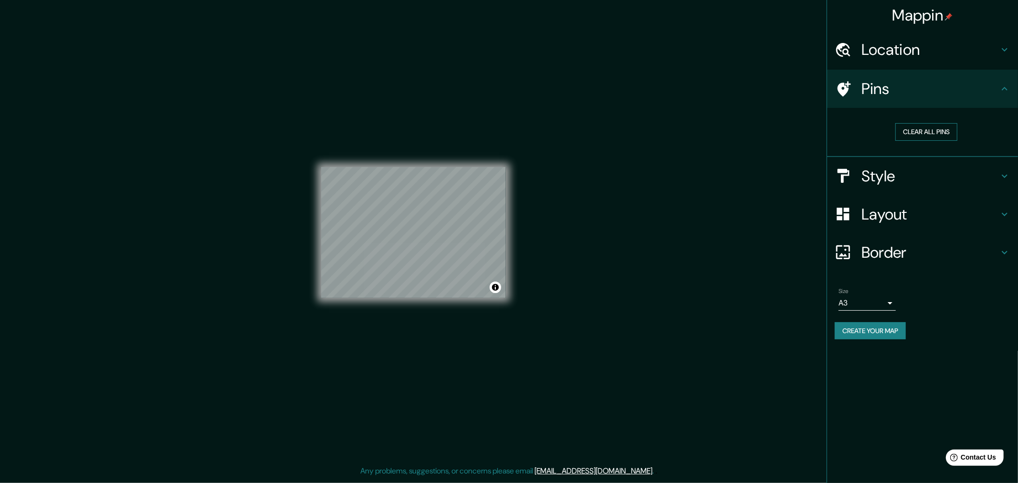
click at [605, 124] on button "Clear all pins" at bounding box center [926, 132] width 62 height 18
click at [605, 289] on div "Mappin Location Gropiusallee 38, 06846 Dessau-Roßlau, Alemania Gropiusallee 38 …" at bounding box center [921, 241] width 191 height 483
click at [605, 51] on h4 "Location" at bounding box center [929, 49] width 137 height 19
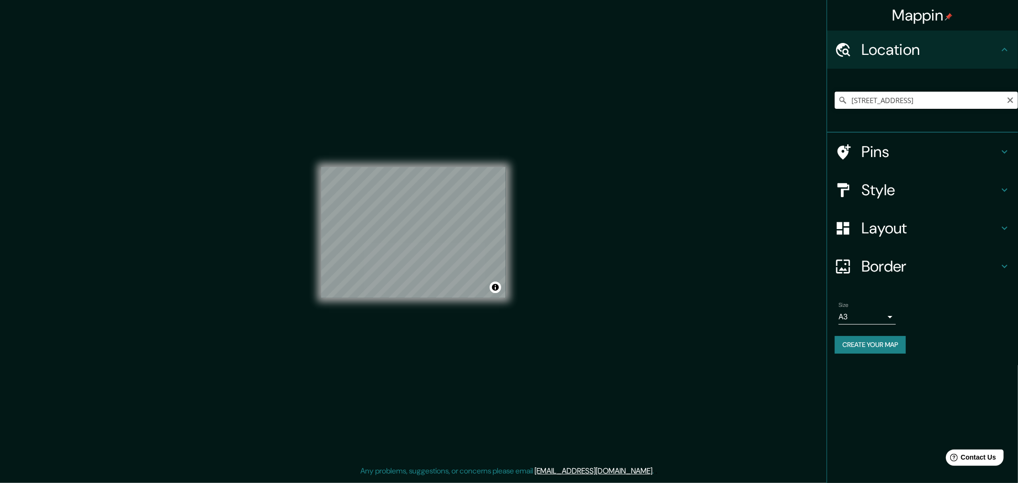
click at [605, 101] on input "[STREET_ADDRESS]" at bounding box center [925, 100] width 183 height 17
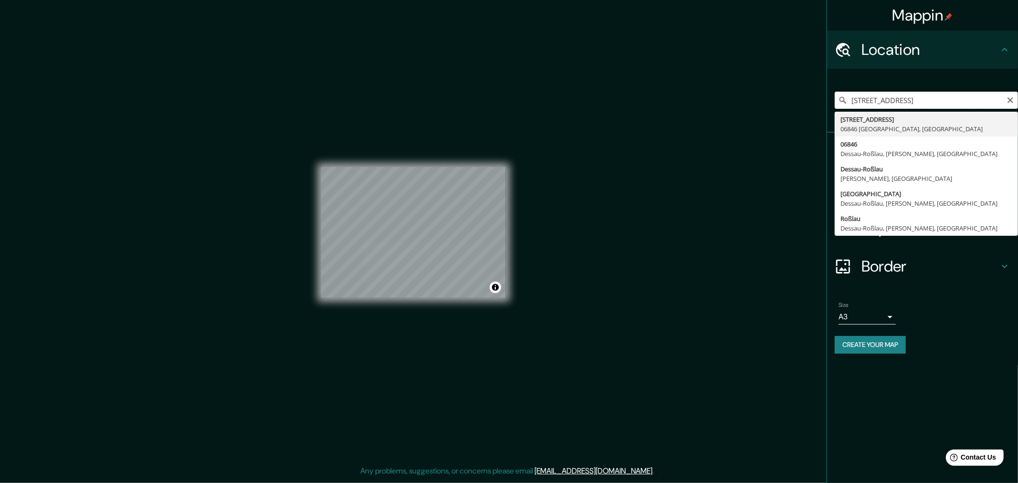
click at [605, 101] on input "[STREET_ADDRESS]" at bounding box center [925, 100] width 183 height 17
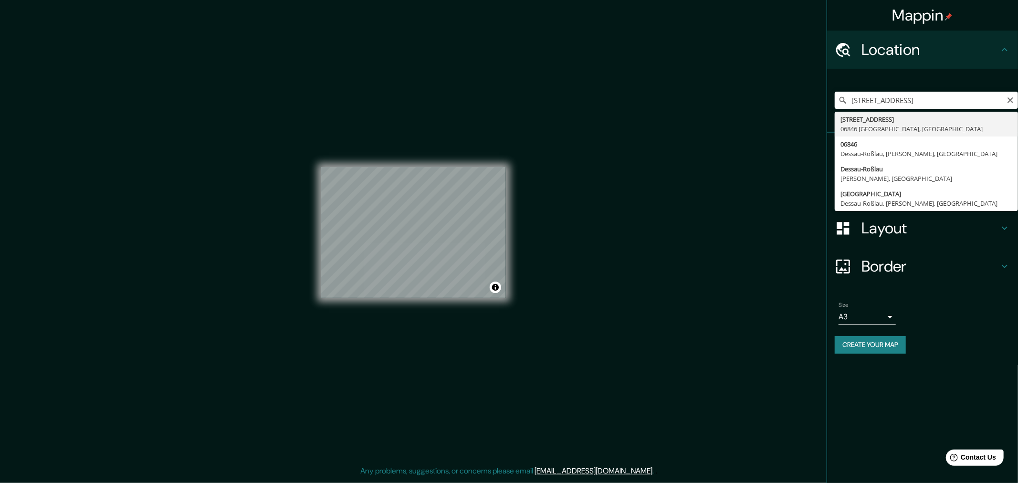
click at [605, 289] on div "Mappin Location Gropiusallee 38, 06846 Dessau-Roßlau, Alemania Gropiusallee 38 …" at bounding box center [509, 240] width 1018 height 480
